Goal: Task Accomplishment & Management: Complete application form

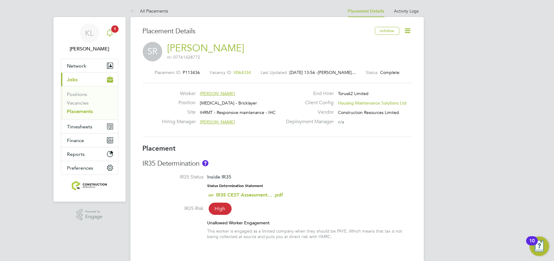
click at [112, 30] on span "1" at bounding box center [114, 28] width 7 height 7
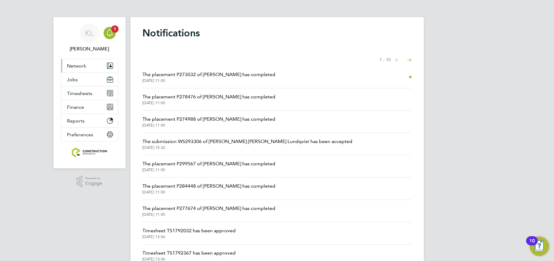
click at [81, 65] on span "Network" at bounding box center [76, 66] width 19 height 6
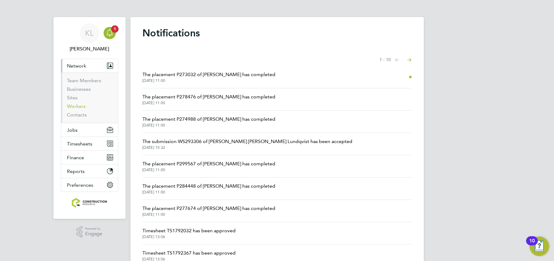
click at [79, 106] on link "Workers" at bounding box center [76, 106] width 19 height 6
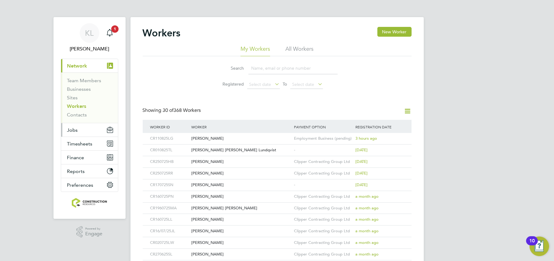
click at [69, 130] on span "Jobs" at bounding box center [72, 130] width 11 height 6
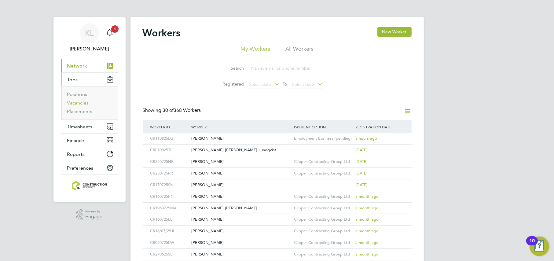
click at [75, 104] on link "Vacancies" at bounding box center [78, 103] width 22 height 6
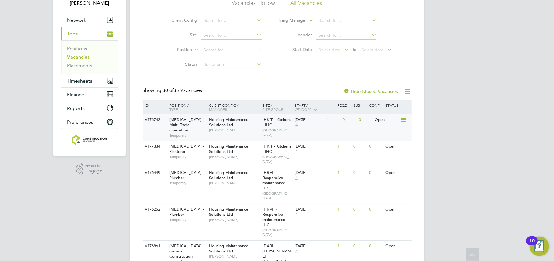
scroll to position [46, 0]
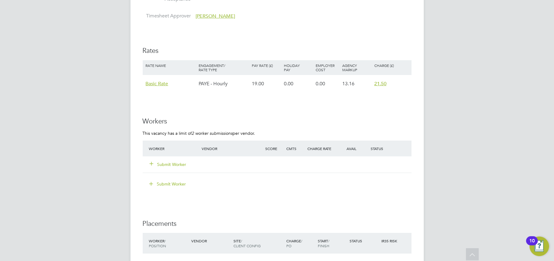
scroll to position [404, 0]
click at [170, 161] on button "Submit Worker" at bounding box center [168, 164] width 37 height 6
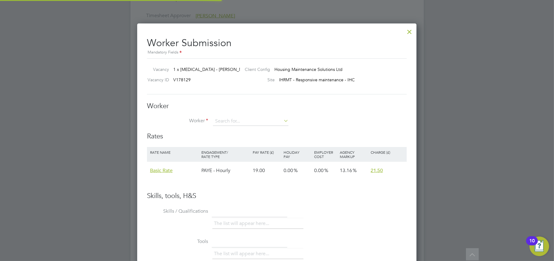
scroll to position [364, 279]
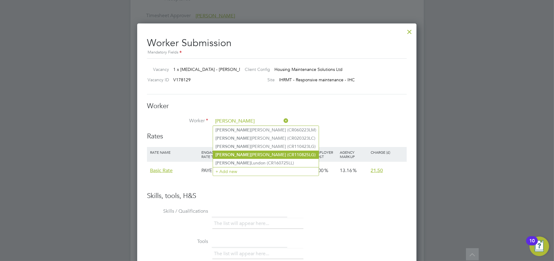
click at [236, 154] on li "[PERSON_NAME] (CR110825LG)" at bounding box center [266, 155] width 106 height 8
type input "[PERSON_NAME] (CR110825LG)"
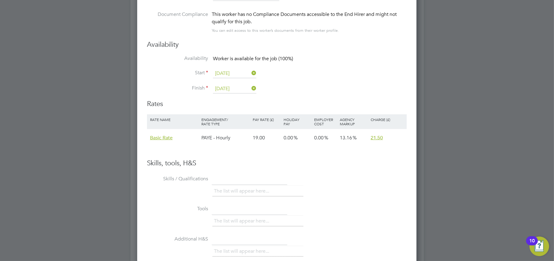
scroll to position [504, 0]
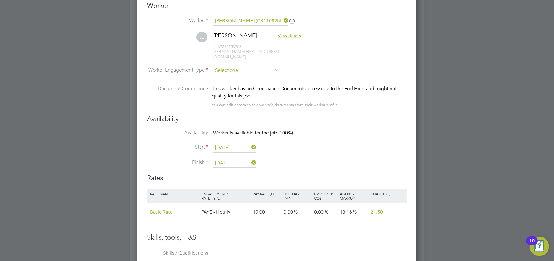
click at [258, 68] on input at bounding box center [246, 70] width 66 height 9
click at [238, 82] on li "PAYE" at bounding box center [246, 82] width 67 height 8
type input "PAYE"
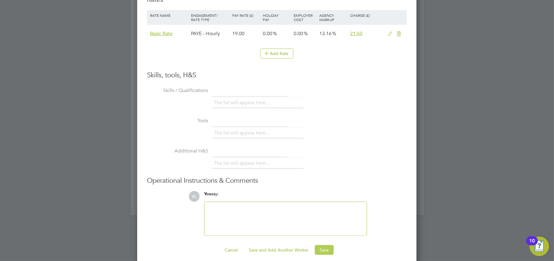
click at [326, 245] on button "Save" at bounding box center [323, 250] width 19 height 10
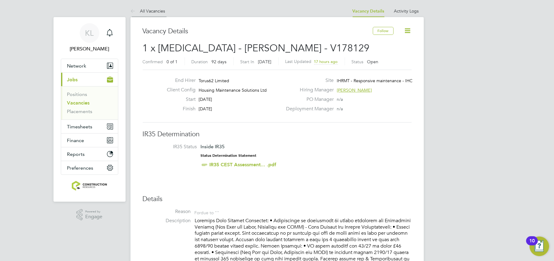
click at [151, 12] on link "All Vacancies" at bounding box center [147, 10] width 35 height 5
